Goal: Task Accomplishment & Management: Use online tool/utility

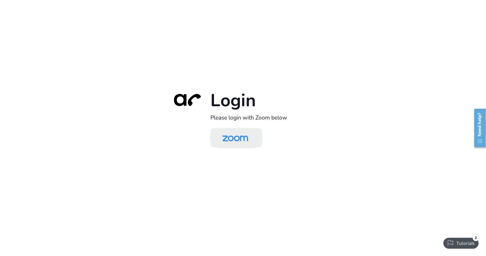
click at [235, 136] on img at bounding box center [235, 139] width 37 height 18
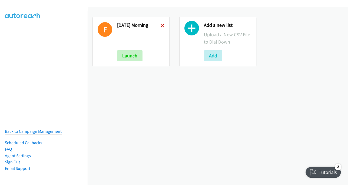
click at [162, 27] on icon at bounding box center [163, 26] width 4 height 4
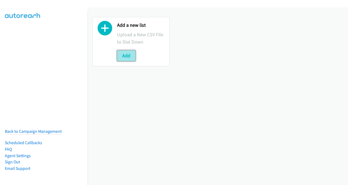
click at [125, 56] on button "Add" at bounding box center [126, 55] width 18 height 11
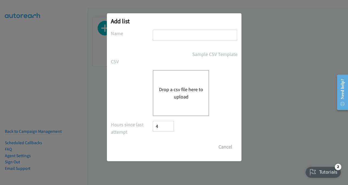
click at [181, 35] on input "text" at bounding box center [195, 35] width 84 height 11
click at [194, 38] on input "text" at bounding box center [195, 35] width 84 height 11
drag, startPoint x: 165, startPoint y: 35, endPoint x: 152, endPoint y: 32, distance: 12.8
click at [152, 32] on div "Name Mon Morn" at bounding box center [174, 38] width 127 height 16
type input "Tues Morn"
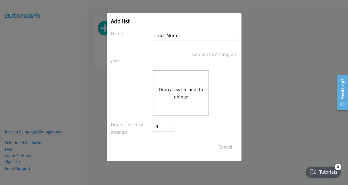
click at [178, 89] on button "Drop a csv file here to upload" at bounding box center [181, 93] width 44 height 15
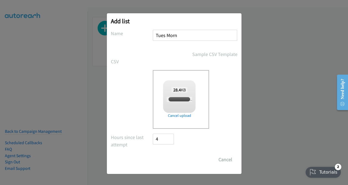
checkbox input "true"
click at [174, 162] on input "Save List" at bounding box center [167, 159] width 28 height 11
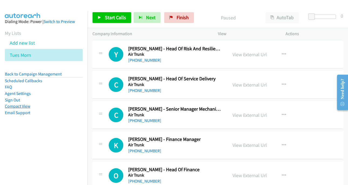
click at [22, 106] on link "Compact View" at bounding box center [17, 106] width 25 height 5
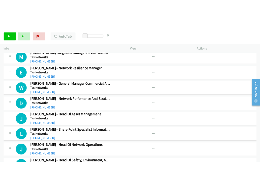
scroll to position [1594, 0]
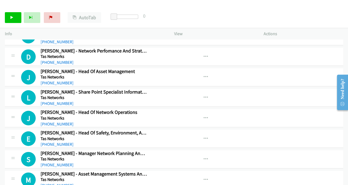
click at [343, 25] on div "Start Calls Pause Next Finish Paused AutoTab AutoTab 0" at bounding box center [174, 17] width 348 height 21
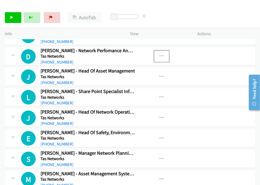
click at [160, 54] on icon "button" at bounding box center [162, 56] width 4 height 4
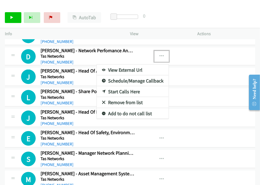
click at [116, 65] on link "View External Url" at bounding box center [133, 70] width 72 height 11
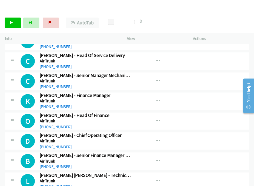
scroll to position [0, 0]
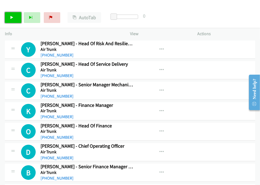
click at [7, 19] on link "Start Calls" at bounding box center [13, 17] width 17 height 11
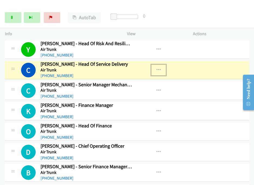
click at [157, 70] on icon "button" at bounding box center [159, 70] width 4 height 4
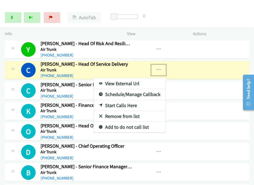
click at [130, 82] on link "View External Url" at bounding box center [130, 83] width 72 height 11
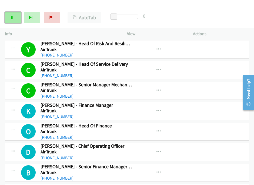
click at [14, 18] on link "Pause" at bounding box center [13, 17] width 17 height 11
click at [157, 70] on icon "button" at bounding box center [159, 70] width 4 height 4
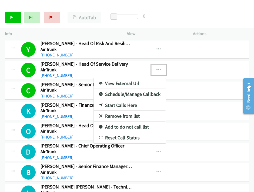
click at [105, 4] on div at bounding box center [127, 96] width 254 height 192
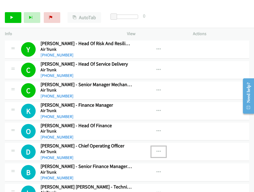
click at [158, 151] on icon "button" at bounding box center [159, 152] width 4 height 4
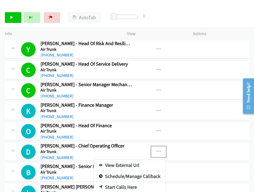
scroll to position [30, 0]
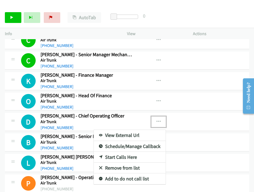
click at [122, 155] on link "Start Calls Here" at bounding box center [130, 157] width 72 height 11
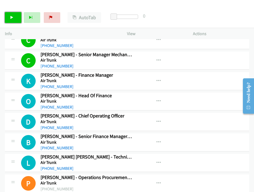
click at [12, 19] on link "Start Calls" at bounding box center [13, 17] width 17 height 11
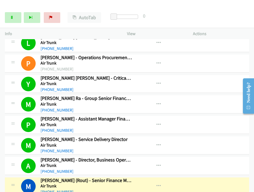
scroll to position [210, 0]
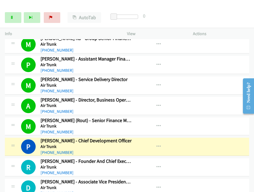
click at [208, 21] on div "Start Calls Pause Next Finish Dialing Paul Slaven - Chief Development Officer A…" at bounding box center [127, 17] width 254 height 21
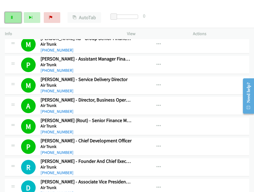
click at [8, 18] on link "Pause" at bounding box center [13, 17] width 17 height 11
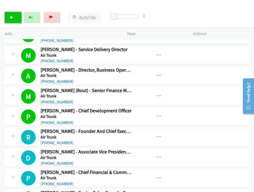
click at [16, 19] on link "Start Calls" at bounding box center [13, 17] width 17 height 11
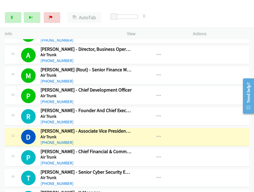
scroll to position [271, 0]
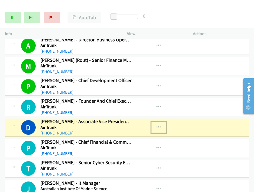
click at [158, 123] on button "button" at bounding box center [159, 127] width 15 height 11
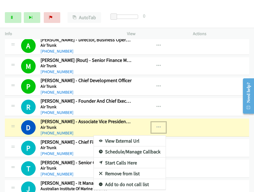
click at [133, 138] on link "View External Url" at bounding box center [130, 141] width 72 height 11
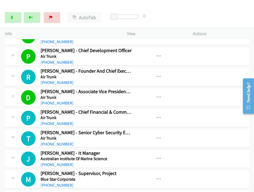
scroll to position [331, 0]
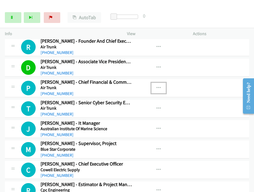
click at [158, 86] on icon "button" at bounding box center [159, 88] width 4 height 4
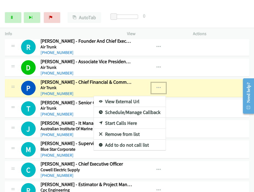
click at [118, 99] on link "View External Url" at bounding box center [130, 101] width 72 height 11
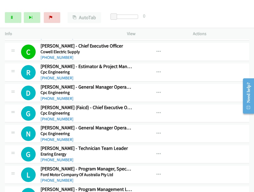
scroll to position [451, 0]
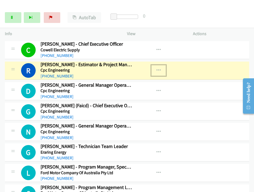
click at [159, 68] on button "button" at bounding box center [159, 70] width 15 height 11
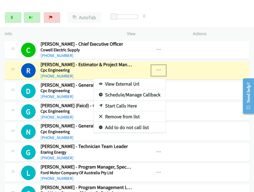
click at [106, 80] on link "View External Url" at bounding box center [130, 84] width 72 height 11
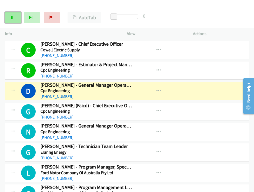
click at [7, 15] on link "Pause" at bounding box center [13, 17] width 17 height 11
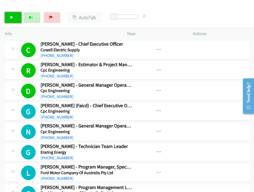
click at [11, 16] on icon at bounding box center [12, 18] width 4 height 4
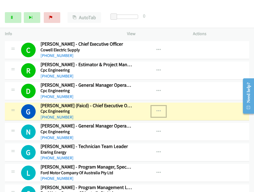
click at [158, 109] on icon "button" at bounding box center [159, 111] width 4 height 4
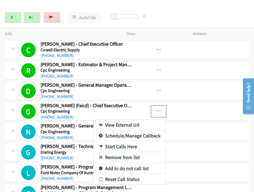
click at [172, 14] on div at bounding box center [127, 96] width 254 height 192
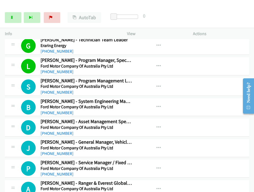
scroll to position [571, 0]
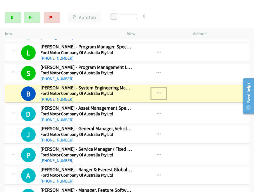
click at [157, 91] on icon "button" at bounding box center [159, 93] width 4 height 4
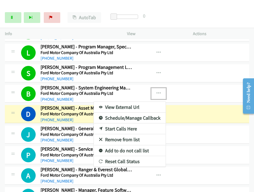
click at [176, 13] on div at bounding box center [127, 96] width 254 height 192
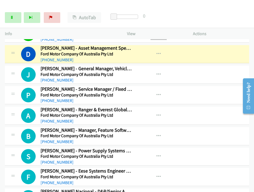
scroll to position [601, 0]
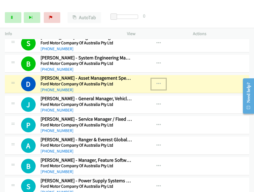
click at [156, 79] on button "button" at bounding box center [159, 84] width 15 height 11
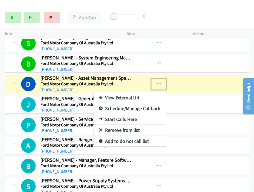
click at [128, 96] on link "View External Url" at bounding box center [130, 98] width 72 height 11
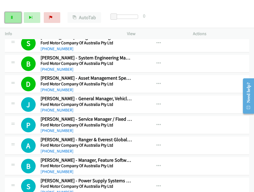
click at [12, 14] on link "Pause" at bounding box center [13, 17] width 17 height 11
click at [16, 17] on link "Start Calls" at bounding box center [13, 17] width 17 height 11
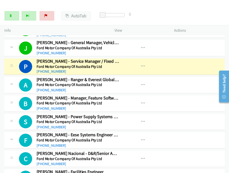
scroll to position [661, 0]
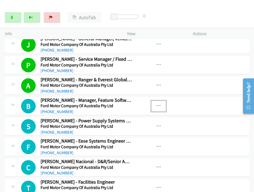
click at [157, 104] on icon "button" at bounding box center [159, 106] width 4 height 4
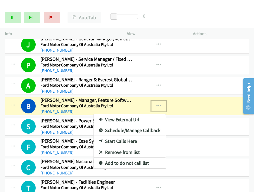
click at [143, 114] on link "View External Url" at bounding box center [130, 119] width 72 height 11
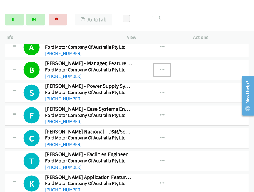
scroll to position [716, 0]
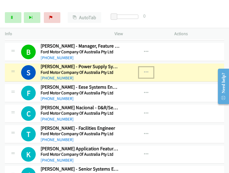
click at [141, 67] on button "button" at bounding box center [146, 72] width 15 height 11
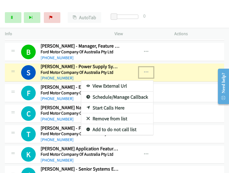
click at [114, 81] on link "View External Url" at bounding box center [117, 86] width 72 height 11
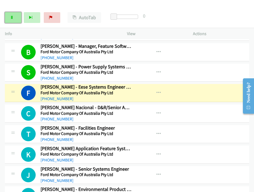
click at [10, 20] on link "Pause" at bounding box center [13, 17] width 17 height 11
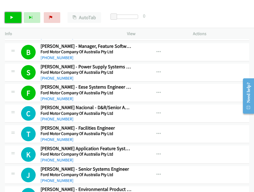
click at [14, 17] on link "Start Calls" at bounding box center [13, 17] width 17 height 11
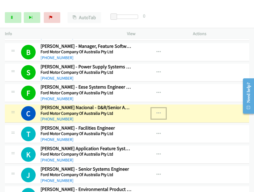
click at [159, 110] on button "button" at bounding box center [159, 113] width 15 height 11
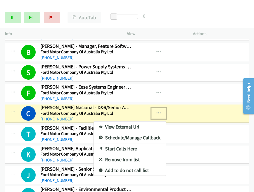
click at [123, 122] on link "View External Url" at bounding box center [130, 127] width 72 height 11
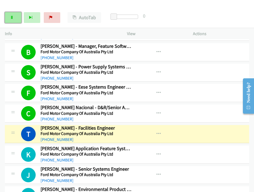
click at [9, 16] on link "Pause" at bounding box center [13, 17] width 17 height 11
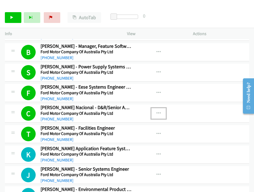
click at [157, 112] on icon "button" at bounding box center [159, 114] width 4 height 4
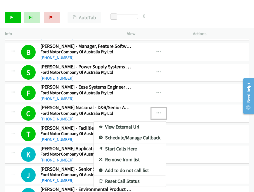
click at [15, 19] on div at bounding box center [127, 96] width 254 height 192
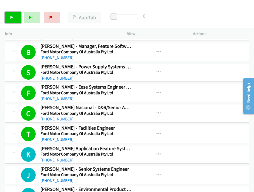
click at [11, 18] on icon at bounding box center [12, 18] width 4 height 4
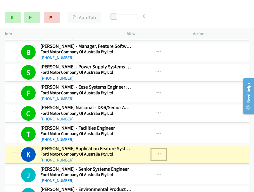
click at [157, 153] on icon "button" at bounding box center [159, 155] width 4 height 4
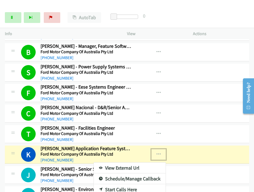
click at [140, 164] on link "View External Url" at bounding box center [130, 168] width 72 height 11
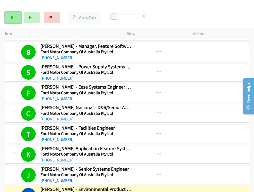
click at [12, 18] on icon at bounding box center [12, 18] width 4 height 4
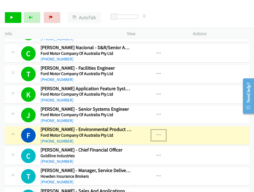
click at [157, 133] on icon "button" at bounding box center [159, 135] width 4 height 4
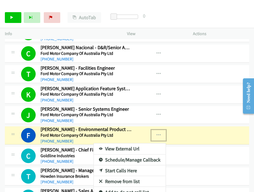
click at [127, 145] on link "View External Url" at bounding box center [130, 149] width 72 height 11
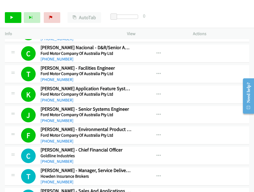
click at [18, 10] on div "Start Calls Pause Next Finish Call Completed AutoTab AutoTab 0" at bounding box center [127, 17] width 254 height 21
click at [12, 16] on icon at bounding box center [12, 18] width 4 height 4
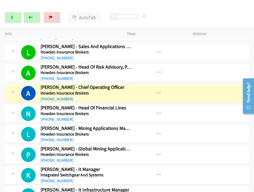
scroll to position [926, 0]
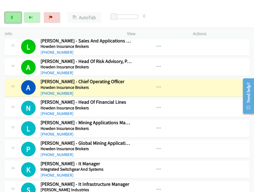
click at [15, 20] on link "Pause" at bounding box center [13, 17] width 17 height 11
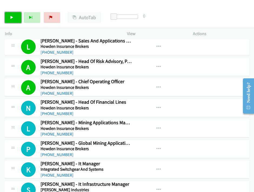
click at [8, 20] on link "Start Calls" at bounding box center [13, 17] width 17 height 11
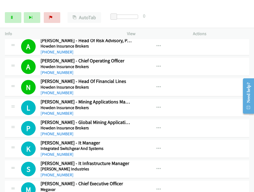
scroll to position [956, 0]
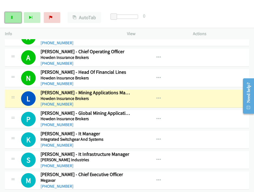
click at [18, 17] on link "Pause" at bounding box center [13, 17] width 17 height 11
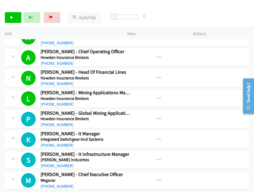
click at [223, 179] on div "M Callback Scheduled Matthew Geoghegan - Chief Executive Officer Megavar Austra…" at bounding box center [127, 181] width 245 height 18
click at [9, 18] on link "Start Calls" at bounding box center [13, 17] width 17 height 11
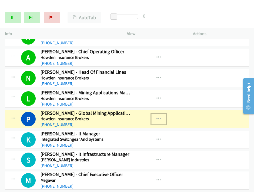
click at [158, 117] on icon "button" at bounding box center [159, 119] width 4 height 4
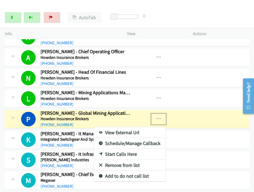
click at [112, 130] on link "View External Url" at bounding box center [130, 132] width 72 height 11
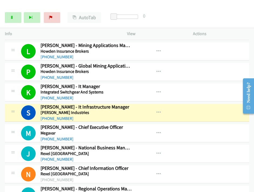
scroll to position [1046, 0]
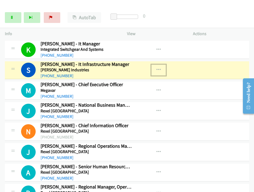
click at [157, 68] on icon "button" at bounding box center [159, 70] width 4 height 4
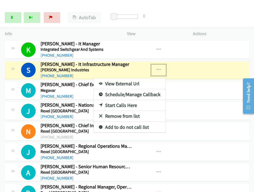
click at [124, 79] on link "View External Url" at bounding box center [130, 83] width 72 height 11
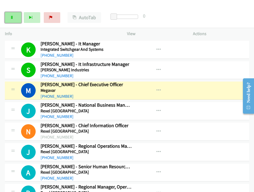
click at [14, 18] on link "Pause" at bounding box center [13, 17] width 17 height 11
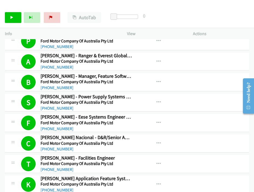
scroll to position [595, 0]
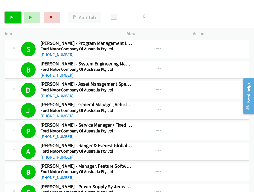
click at [13, 16] on icon at bounding box center [12, 18] width 4 height 4
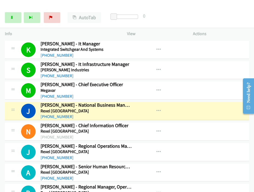
scroll to position [1076, 0]
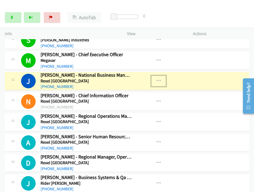
click at [157, 79] on icon "button" at bounding box center [159, 81] width 4 height 4
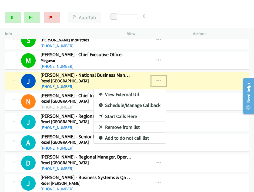
click at [120, 91] on link "View External Url" at bounding box center [130, 94] width 72 height 11
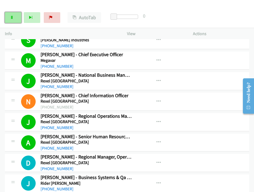
click at [14, 19] on link "Pause" at bounding box center [13, 17] width 17 height 11
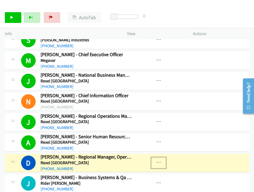
click at [157, 161] on icon "button" at bounding box center [159, 163] width 4 height 4
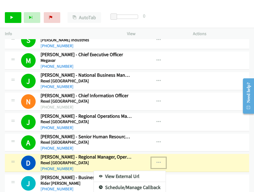
click at [132, 172] on link "View External Url" at bounding box center [130, 176] width 72 height 11
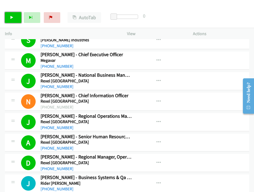
click at [14, 18] on link "Start Calls" at bounding box center [13, 17] width 17 height 11
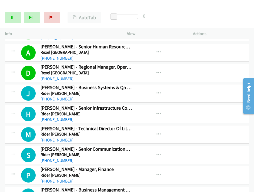
scroll to position [1167, 0]
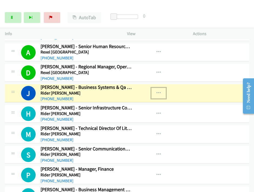
click at [158, 91] on icon "button" at bounding box center [159, 93] width 4 height 4
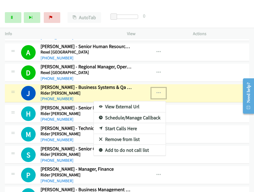
click at [129, 101] on link "View External Url" at bounding box center [130, 106] width 72 height 11
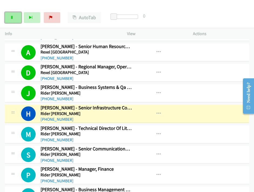
click at [15, 17] on link "Pause" at bounding box center [13, 17] width 17 height 11
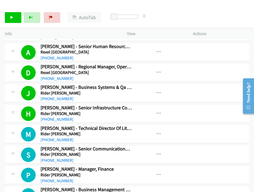
click at [9, 6] on img at bounding box center [22, 9] width 41 height 19
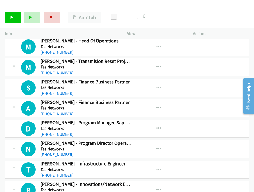
scroll to position [1678, 0]
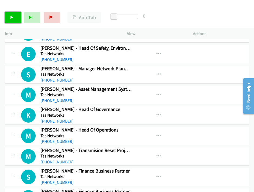
click at [5, 15] on link "Start Calls" at bounding box center [13, 17] width 17 height 11
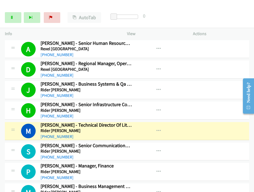
scroll to position [1197, 0]
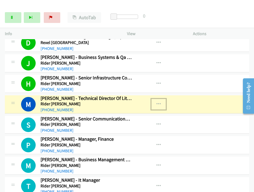
click at [157, 102] on icon "button" at bounding box center [159, 104] width 4 height 4
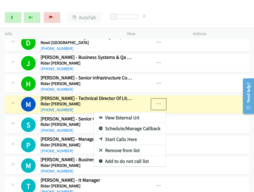
click at [124, 113] on link "View External Url" at bounding box center [130, 118] width 72 height 11
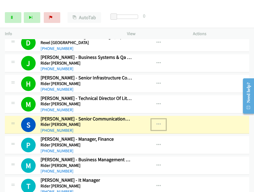
click at [157, 123] on icon "button" at bounding box center [159, 125] width 4 height 4
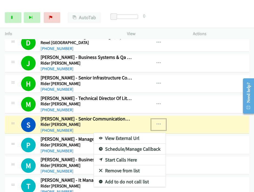
click at [118, 133] on link "View External Url" at bounding box center [130, 138] width 72 height 11
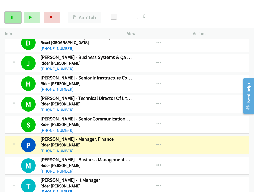
click at [16, 18] on link "Pause" at bounding box center [13, 17] width 17 height 11
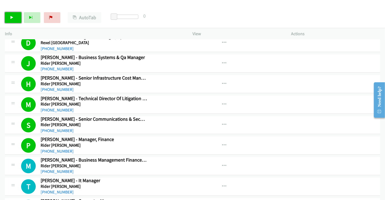
click at [8, 16] on link "Start Calls" at bounding box center [13, 17] width 17 height 11
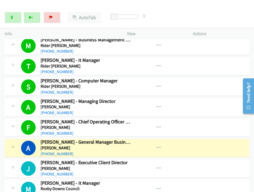
scroll to position [1347, 0]
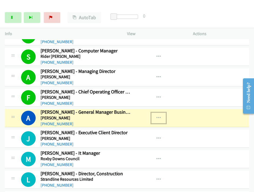
click at [158, 116] on icon "button" at bounding box center [159, 118] width 4 height 4
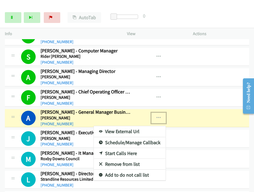
click at [139, 126] on link "View External Url" at bounding box center [130, 131] width 72 height 11
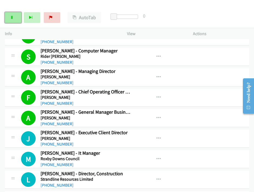
click at [10, 16] on icon at bounding box center [12, 18] width 4 height 4
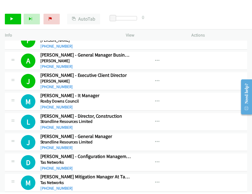
scroll to position [1407, 0]
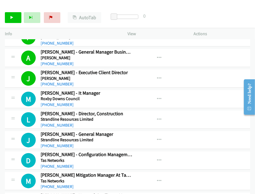
click at [166, 14] on div "Start Calls Pause Next Finish Call Completed AutoTab AutoTab 0" at bounding box center [127, 17] width 255 height 21
click at [154, 74] on button "button" at bounding box center [159, 78] width 15 height 11
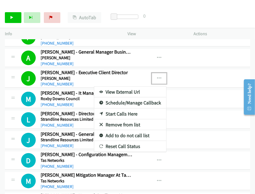
click at [128, 87] on link "View External Url" at bounding box center [130, 92] width 72 height 11
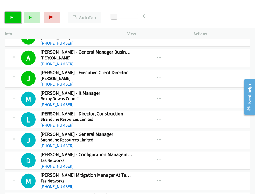
click at [6, 16] on link "Start Calls" at bounding box center [13, 17] width 17 height 11
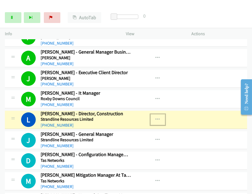
click at [156, 117] on icon "button" at bounding box center [158, 119] width 4 height 4
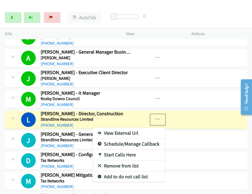
click at [133, 128] on link "View External Url" at bounding box center [129, 133] width 72 height 11
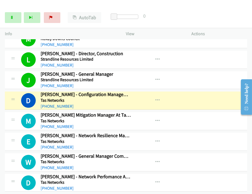
scroll to position [1497, 0]
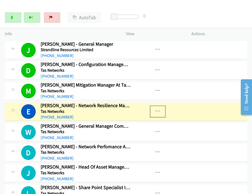
click at [156, 109] on icon "button" at bounding box center [158, 111] width 4 height 4
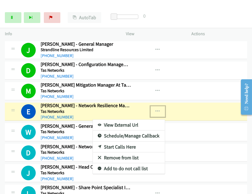
click at [128, 120] on link "View External Url" at bounding box center [129, 125] width 72 height 11
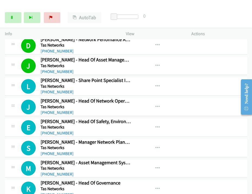
scroll to position [1618, 0]
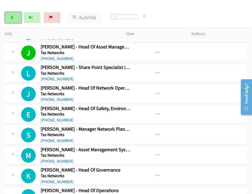
click at [12, 19] on link "Pause" at bounding box center [13, 17] width 17 height 11
click at [156, 92] on icon "button" at bounding box center [158, 94] width 4 height 4
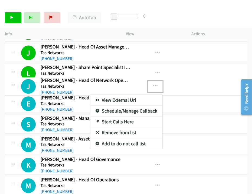
drag, startPoint x: 73, startPoint y: 82, endPoint x: 83, endPoint y: 78, distance: 10.2
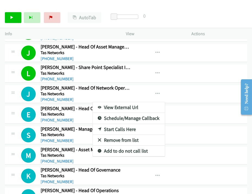
click at [189, 9] on div at bounding box center [126, 97] width 252 height 194
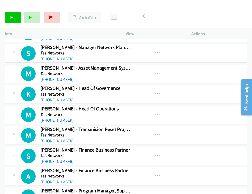
scroll to position [1708, 0]
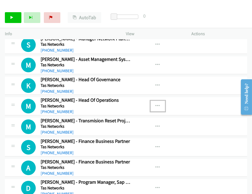
click at [156, 104] on icon "button" at bounding box center [158, 106] width 4 height 4
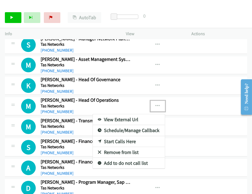
click at [117, 136] on link "Start Calls Here" at bounding box center [129, 141] width 72 height 11
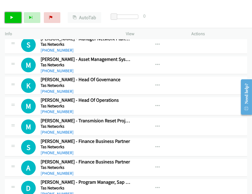
click at [16, 19] on link "Start Calls" at bounding box center [13, 17] width 17 height 11
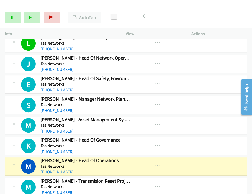
scroll to position [1618, 0]
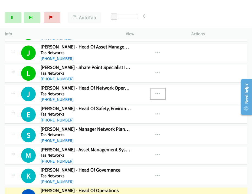
click at [156, 89] on button "button" at bounding box center [157, 94] width 15 height 11
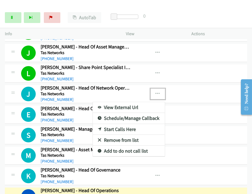
click at [125, 124] on link "Start Calls Here" at bounding box center [129, 129] width 72 height 11
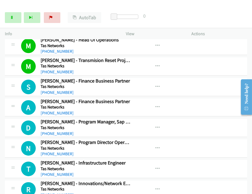
scroll to position [1798, 0]
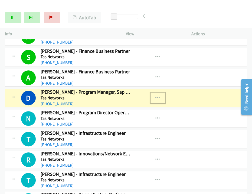
click at [158, 93] on button "button" at bounding box center [157, 98] width 15 height 11
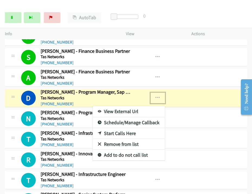
click at [122, 106] on link "View External Url" at bounding box center [129, 111] width 72 height 11
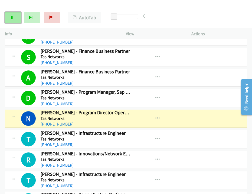
click at [14, 17] on link "Pause" at bounding box center [13, 17] width 17 height 11
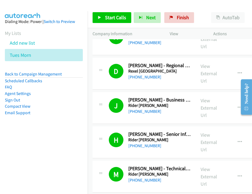
scroll to position [2015, 0]
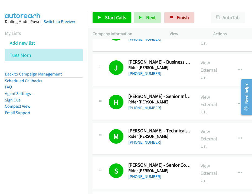
click at [18, 106] on link "Compact View" at bounding box center [17, 106] width 25 height 5
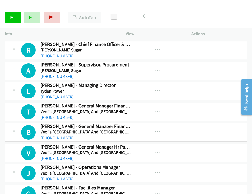
scroll to position [2075, 0]
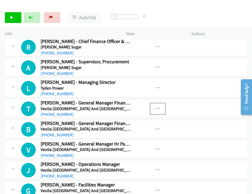
click at [152, 103] on button "button" at bounding box center [157, 108] width 15 height 11
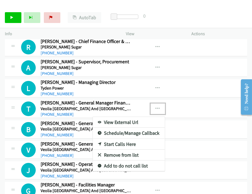
click at [157, 101] on div at bounding box center [126, 97] width 252 height 194
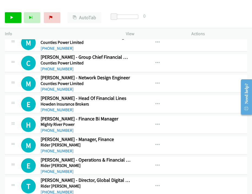
scroll to position [2492, 0]
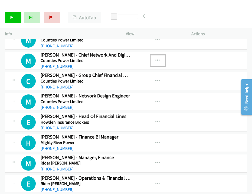
click at [153, 55] on button "button" at bounding box center [157, 60] width 15 height 11
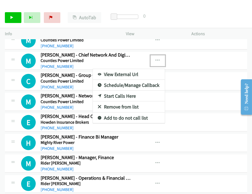
click at [126, 91] on link "Start Calls Here" at bounding box center [129, 96] width 72 height 11
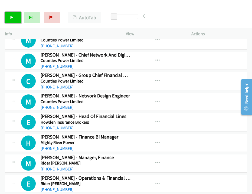
click at [7, 17] on link "Start Calls" at bounding box center [13, 17] width 17 height 11
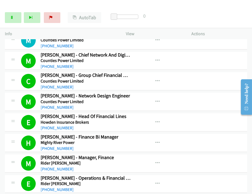
scroll to position [2522, 0]
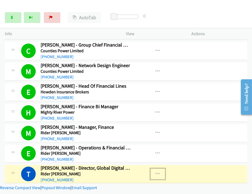
click at [156, 172] on icon "button" at bounding box center [158, 174] width 4 height 4
click at [119, 182] on link "View External Url" at bounding box center [129, 187] width 72 height 11
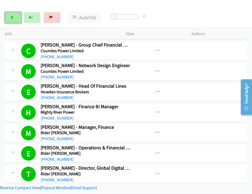
click at [12, 18] on icon at bounding box center [12, 18] width 4 height 4
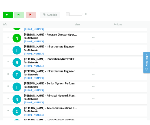
scroll to position [1861, 0]
